Goal: Navigation & Orientation: Find specific page/section

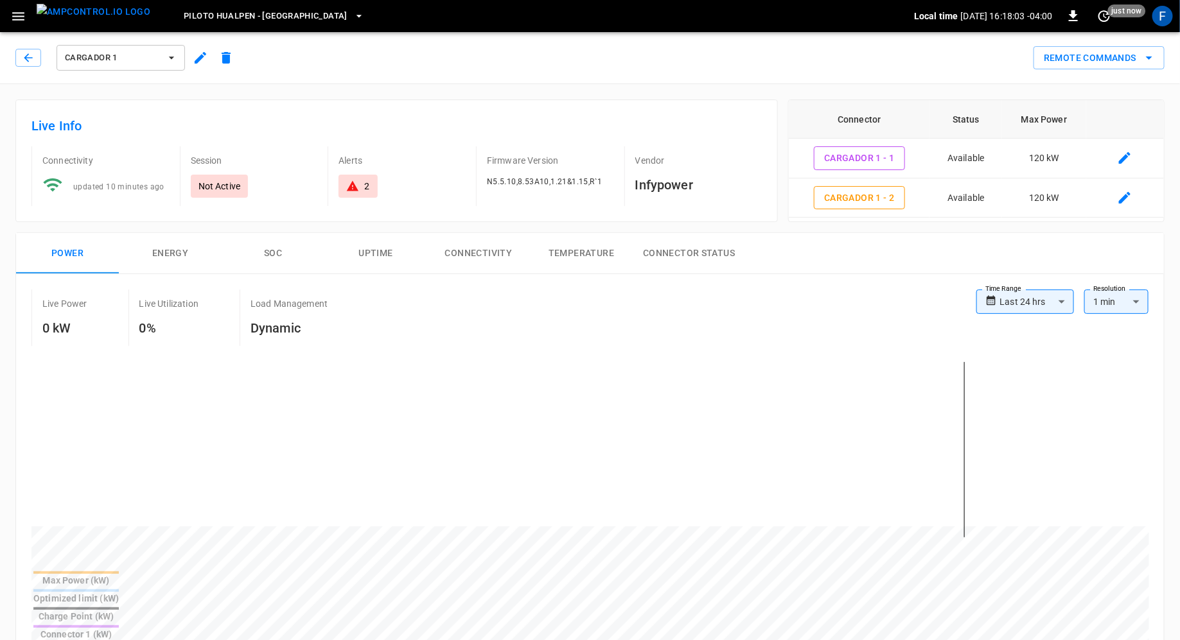
click at [17, 13] on icon "button" at bounding box center [18, 16] width 16 height 16
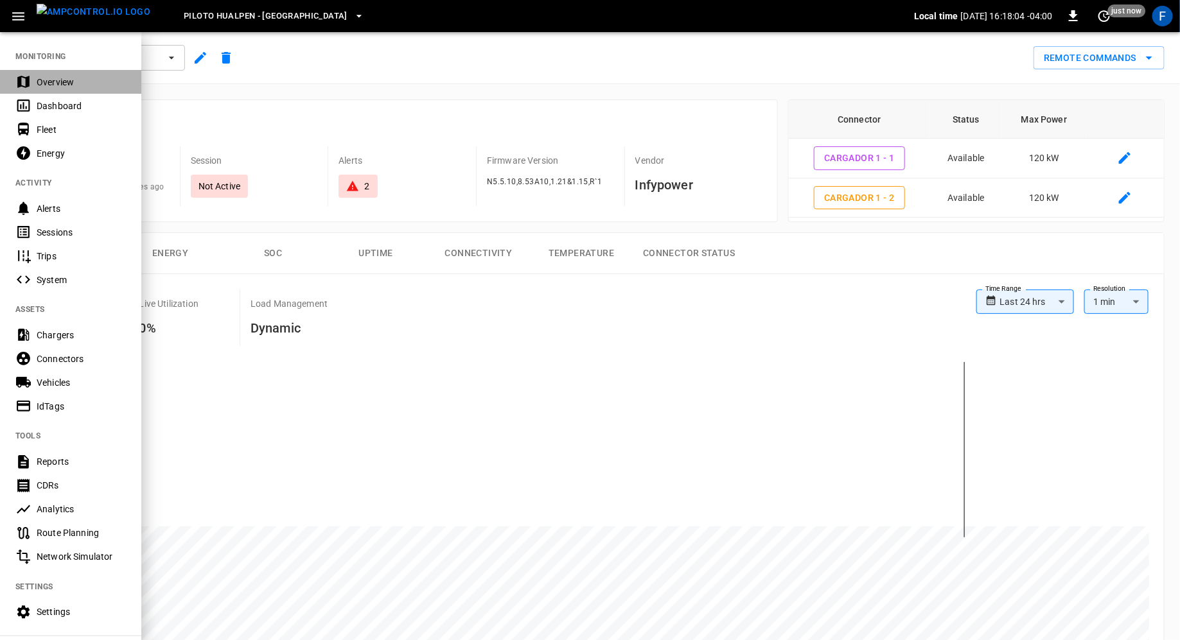
click at [39, 85] on div "Overview" at bounding box center [81, 82] width 89 height 13
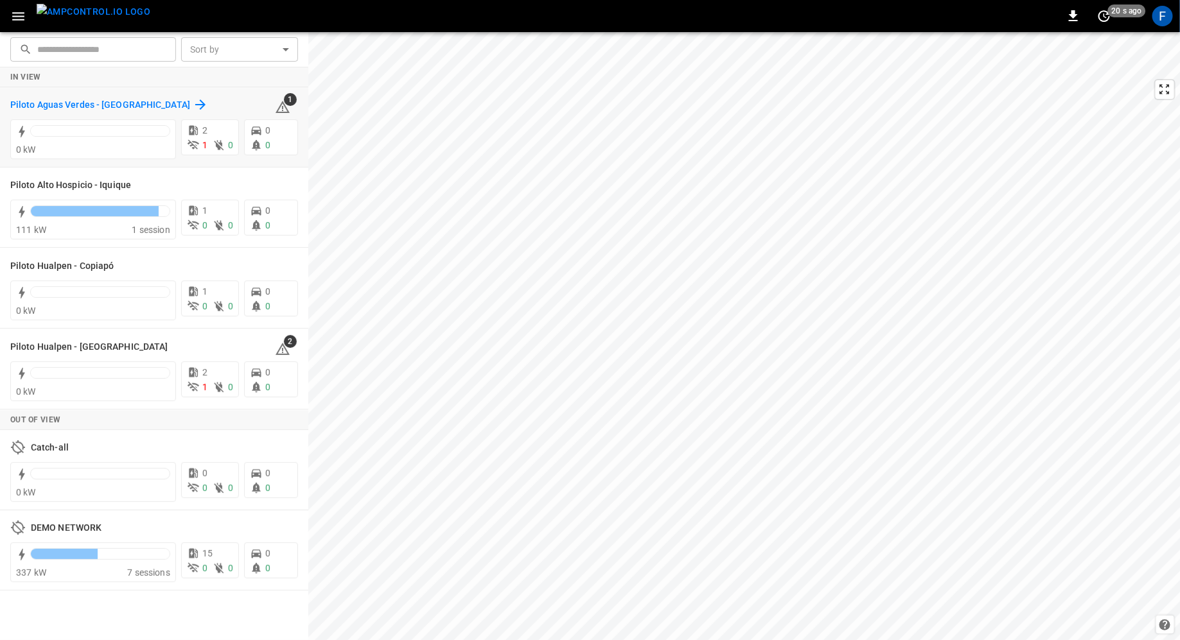
click at [31, 102] on h6 "Piloto Aguas Verdes - [GEOGRAPHIC_DATA]" at bounding box center [100, 105] width 180 height 14
